Goal: Transaction & Acquisition: Subscribe to service/newsletter

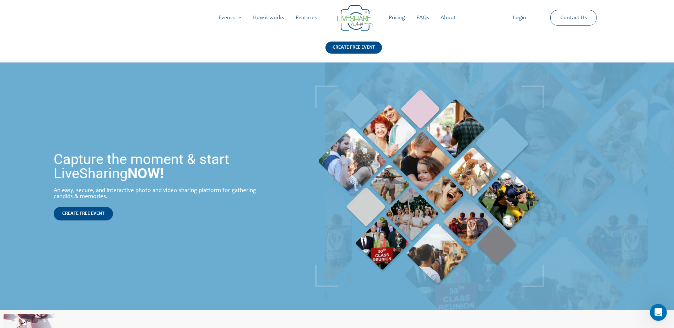
click at [401, 18] on link "Pricing" at bounding box center [397, 17] width 28 height 23
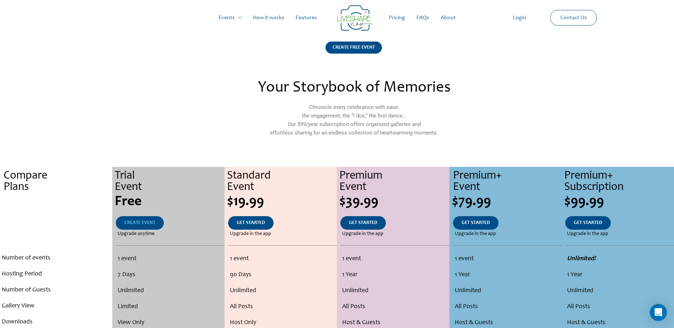
click at [151, 224] on span "CREATE EVENT" at bounding box center [139, 223] width 31 height 5
